Goal: Task Accomplishment & Management: Use online tool/utility

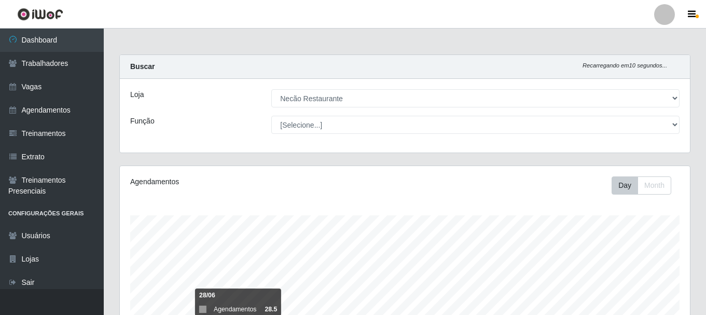
select select "334"
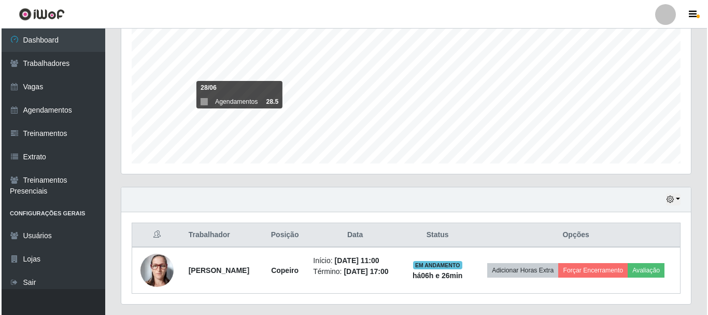
scroll to position [215, 570]
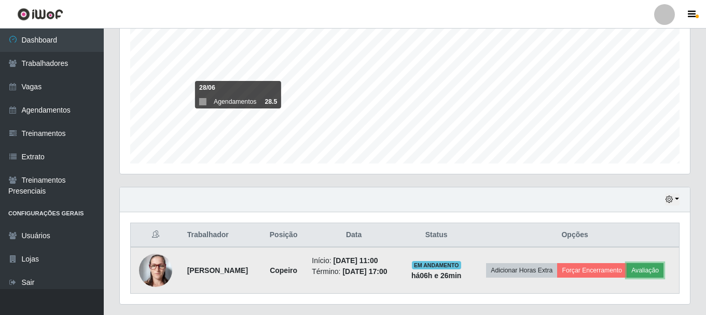
click at [663, 271] on button "Avaliação" at bounding box center [645, 270] width 37 height 15
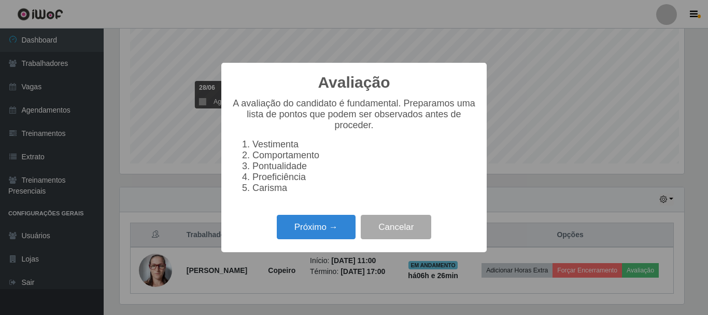
scroll to position [215, 565]
click at [332, 230] on button "Próximo →" at bounding box center [316, 227] width 79 height 24
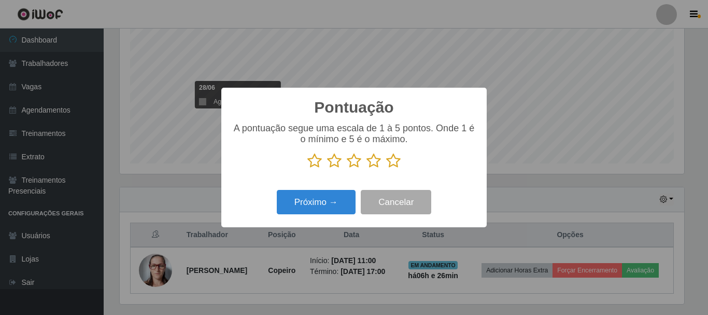
scroll to position [518440, 518091]
click at [322, 202] on button "Próximo →" at bounding box center [316, 202] width 79 height 24
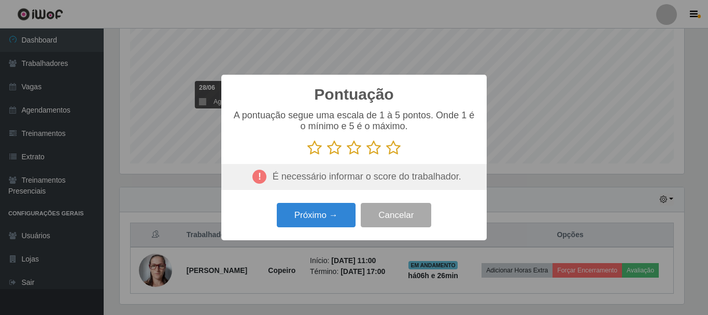
click at [391, 151] on icon at bounding box center [393, 148] width 15 height 16
click at [386, 156] on input "radio" at bounding box center [386, 156] width 0 height 0
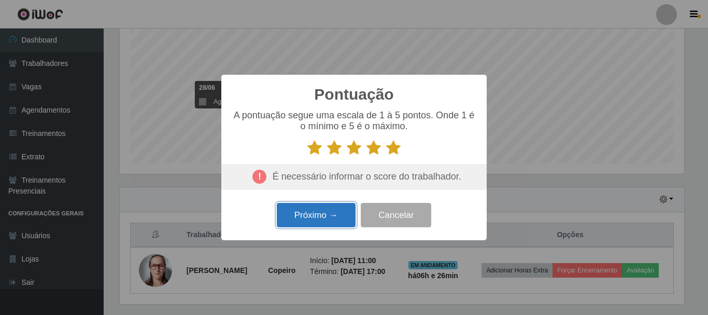
click at [341, 215] on button "Próximo →" at bounding box center [316, 215] width 79 height 24
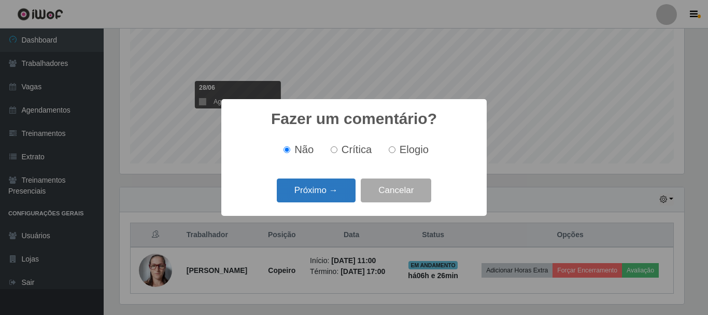
click at [341, 200] on button "Próximo →" at bounding box center [316, 190] width 79 height 24
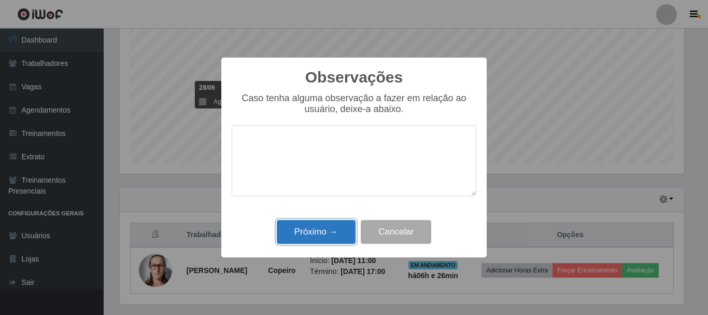
click at [340, 226] on button "Próximo →" at bounding box center [316, 232] width 79 height 24
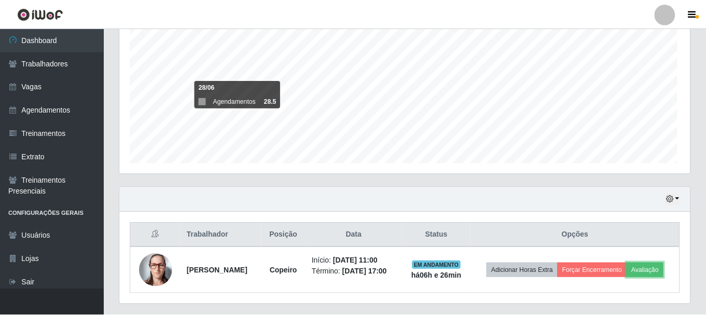
scroll to position [215, 570]
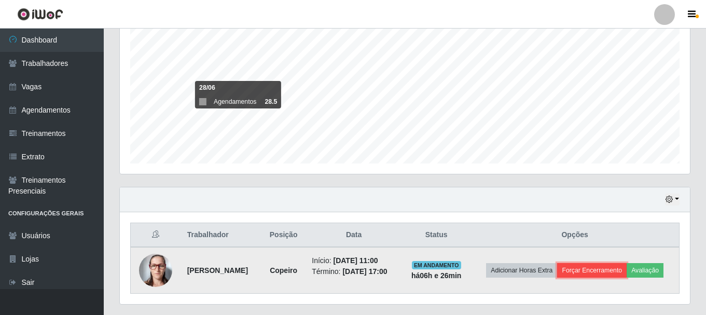
click at [605, 272] on button "Forçar Encerramento" at bounding box center [591, 270] width 69 height 15
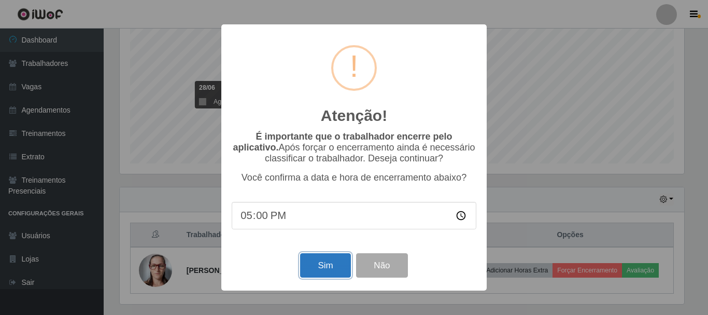
click at [322, 265] on button "Sim" at bounding box center [325, 265] width 50 height 24
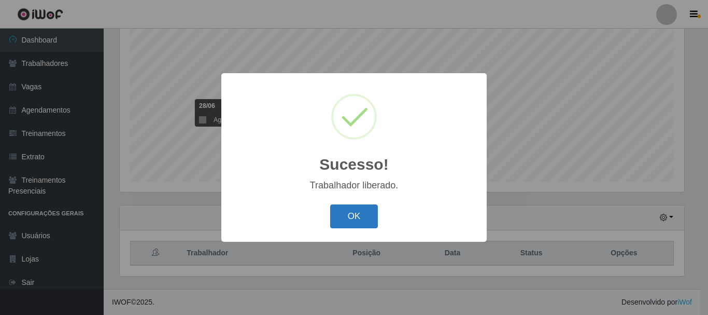
click at [366, 211] on button "OK" at bounding box center [354, 216] width 48 height 24
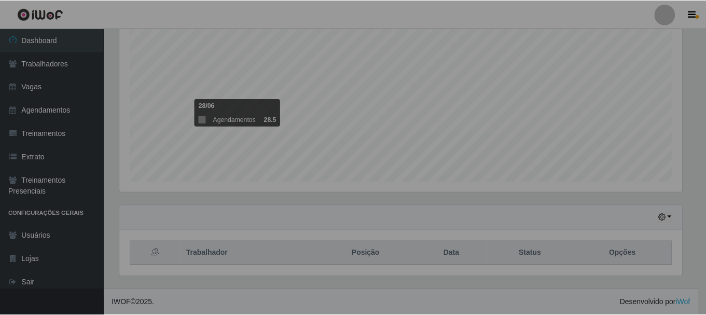
scroll to position [215, 570]
